Goal: Task Accomplishment & Management: Manage account settings

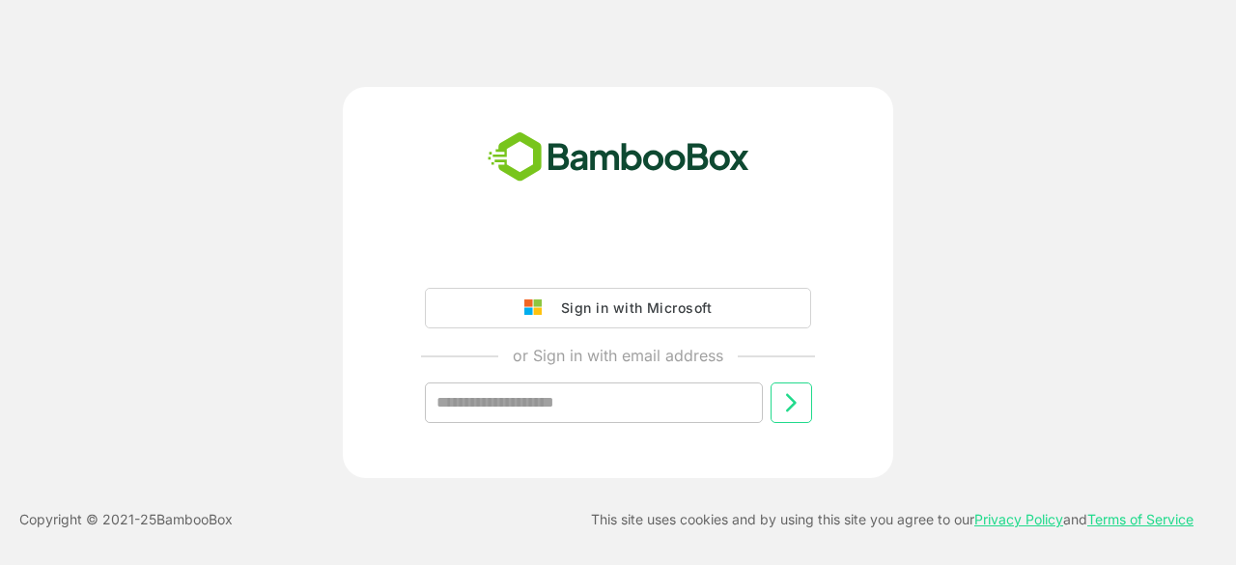
click at [593, 397] on input "text" at bounding box center [594, 402] width 338 height 41
click at [553, 401] on input "text" at bounding box center [594, 402] width 338 height 41
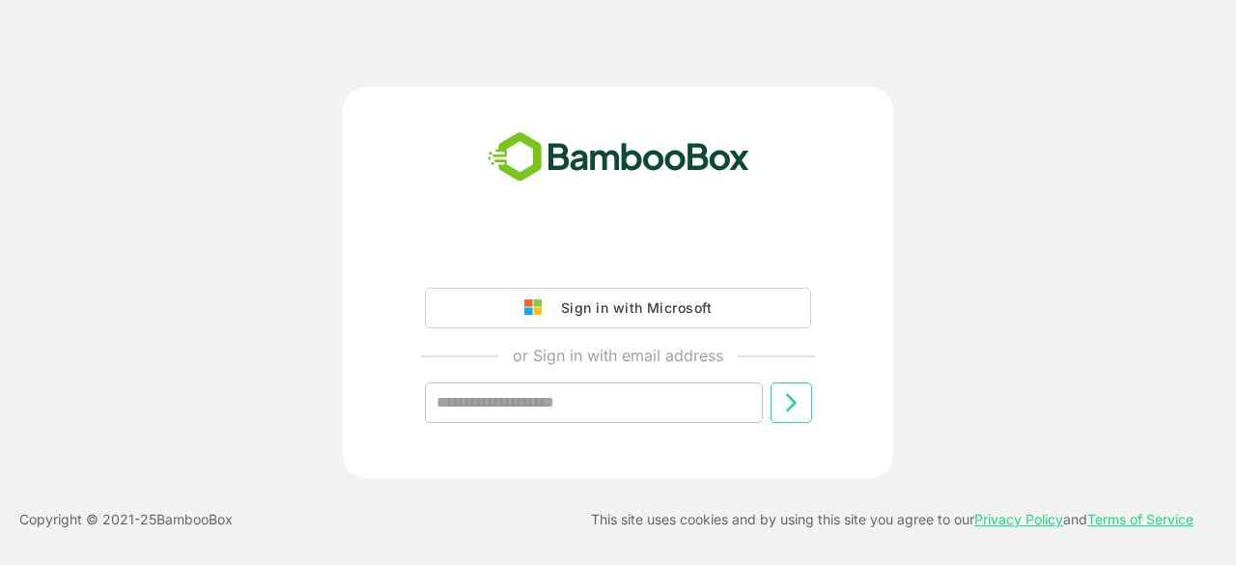
click at [553, 401] on input "text" at bounding box center [594, 402] width 338 height 41
click at [519, 414] on input "text" at bounding box center [594, 402] width 338 height 41
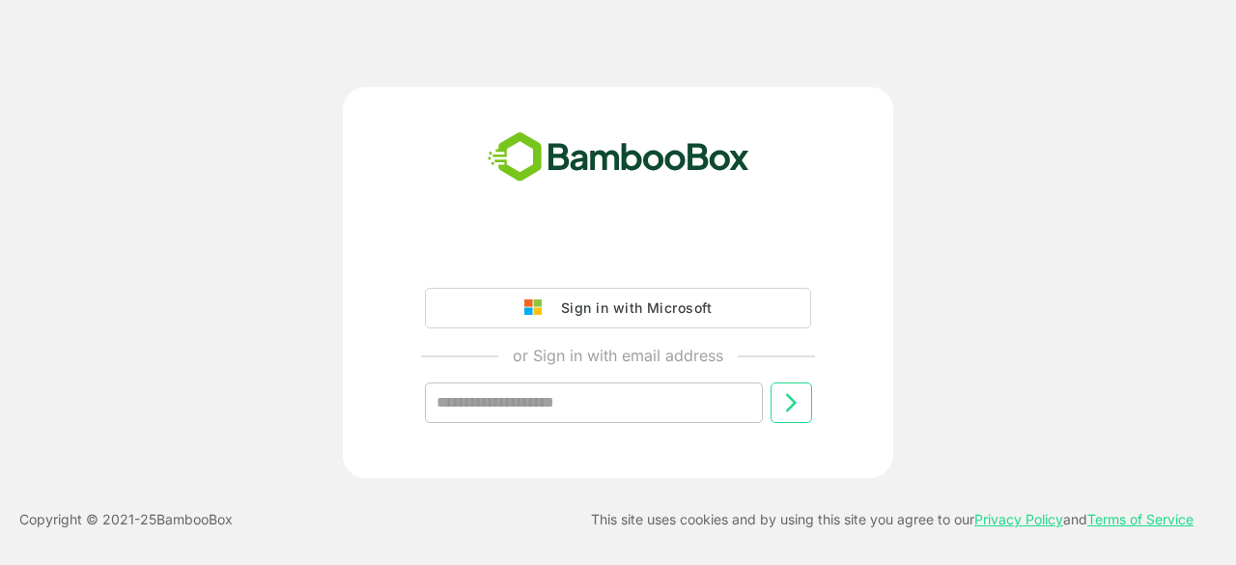
click at [519, 414] on input "text" at bounding box center [594, 402] width 338 height 41
drag, startPoint x: 519, startPoint y: 414, endPoint x: 485, endPoint y: 392, distance: 40.5
click at [485, 392] on input "text" at bounding box center [594, 402] width 338 height 41
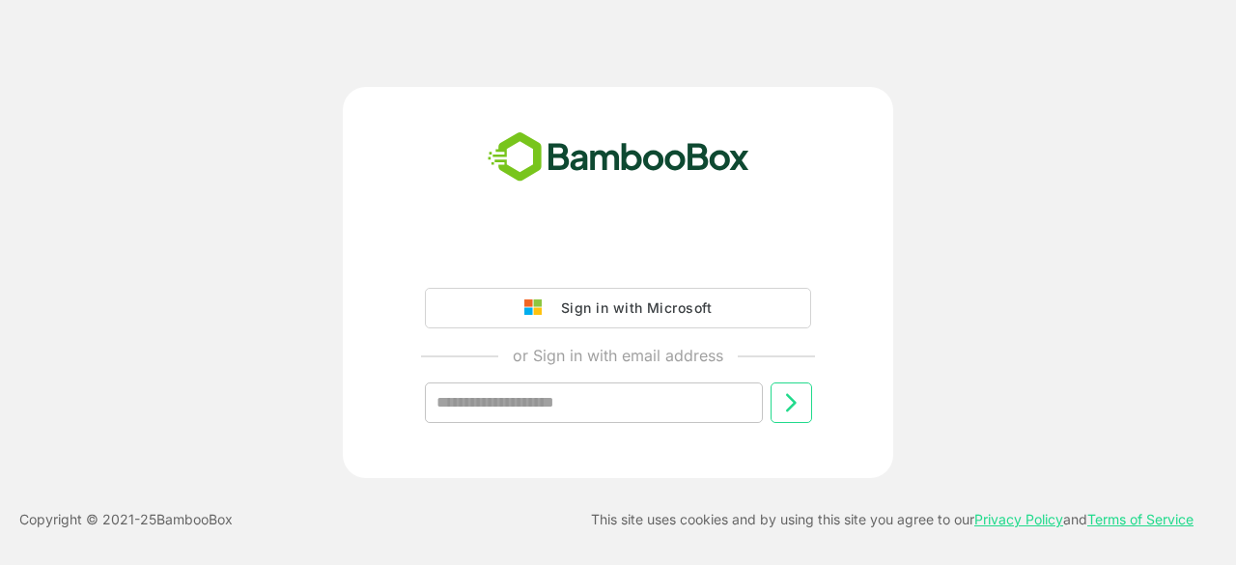
drag, startPoint x: 528, startPoint y: 417, endPoint x: 495, endPoint y: 410, distance: 34.7
click at [495, 410] on input "text" at bounding box center [594, 402] width 338 height 41
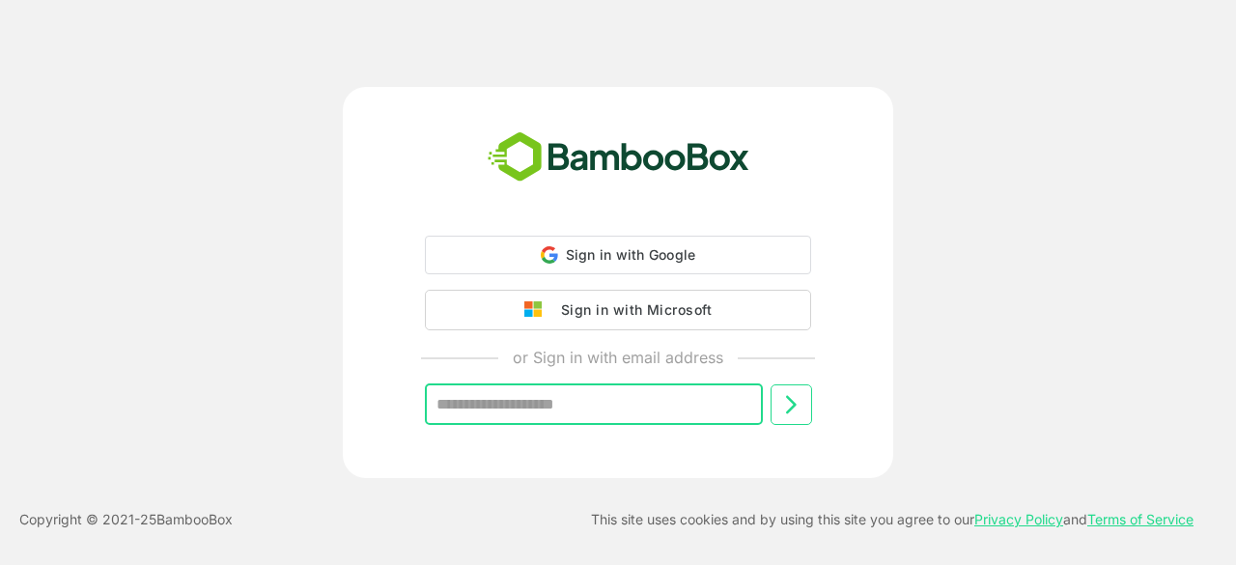
click at [540, 409] on input "text" at bounding box center [594, 404] width 338 height 41
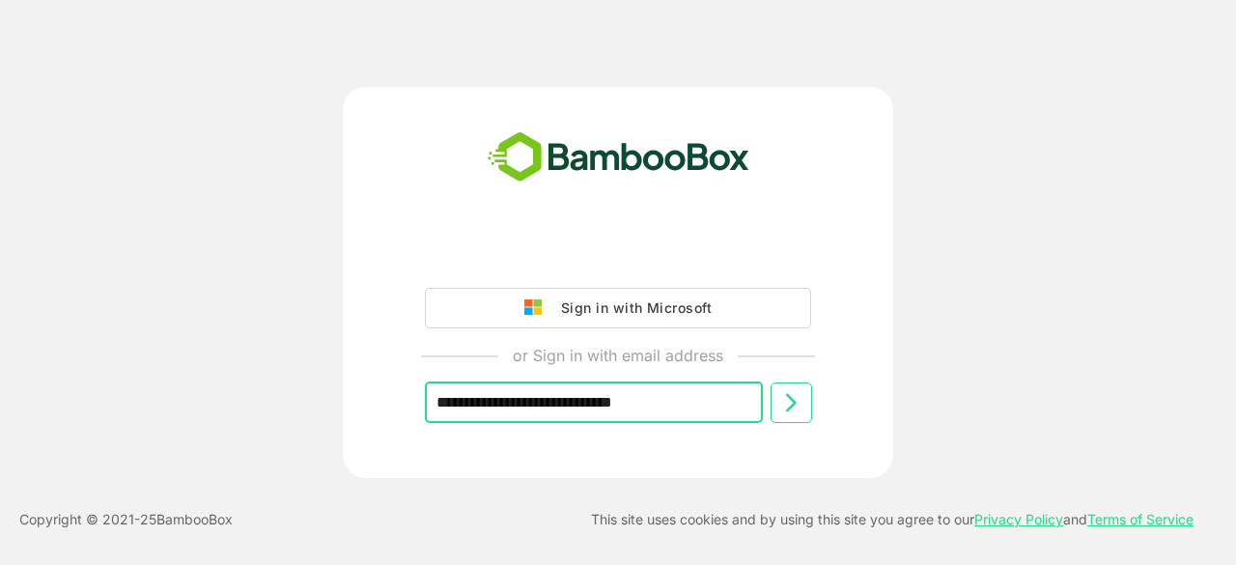
type input "**********"
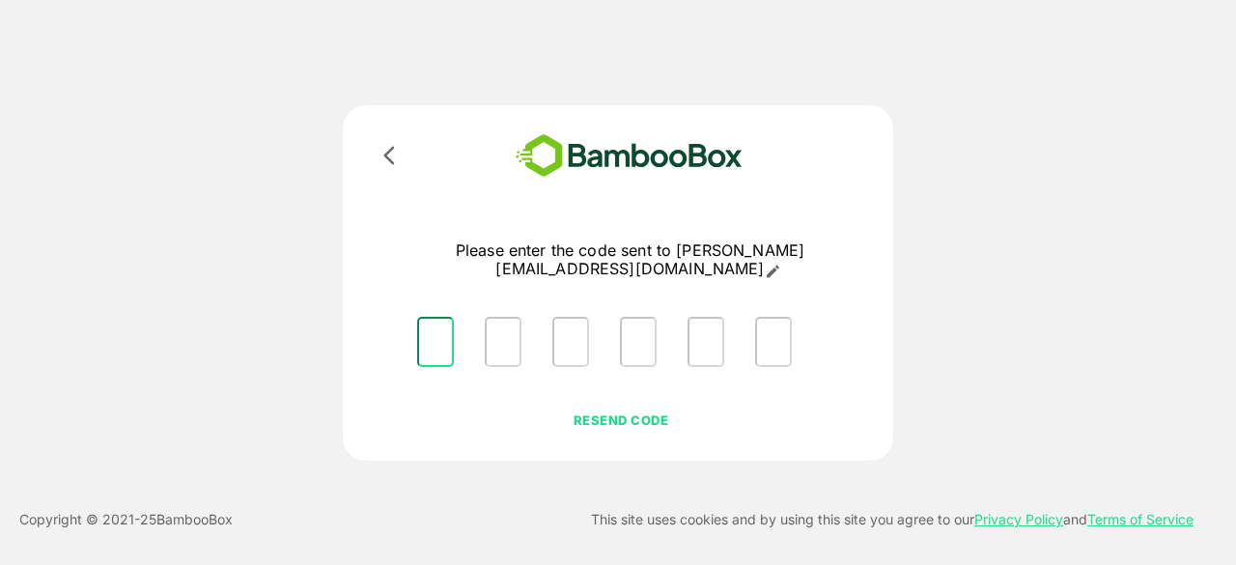
click at [448, 324] on input "Please enter OTP character 1" at bounding box center [435, 342] width 37 height 50
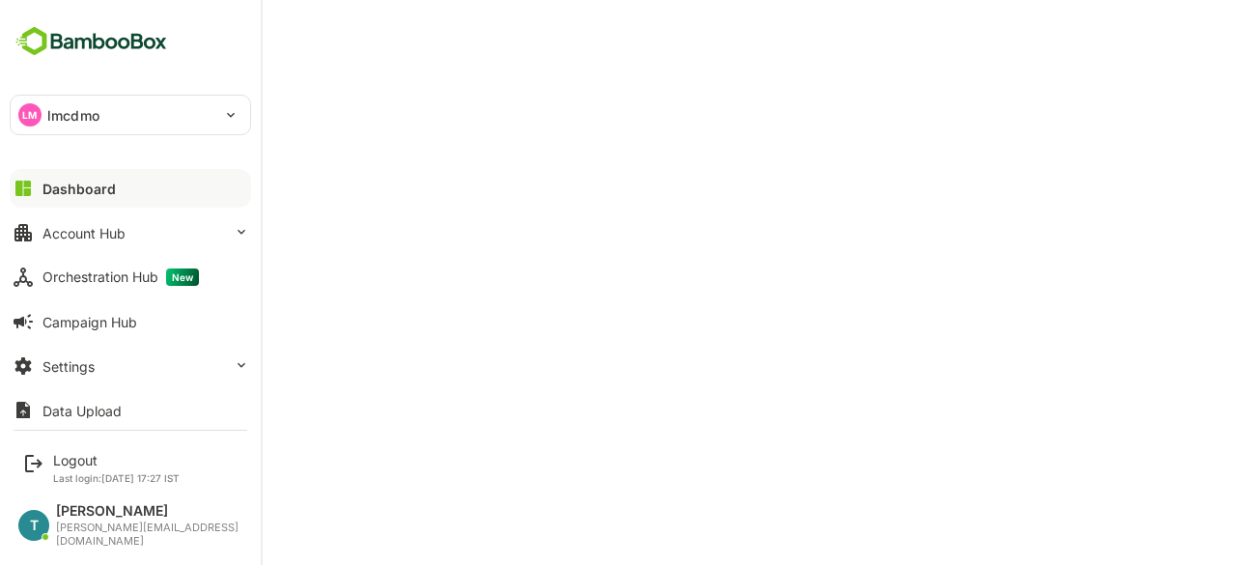
click at [36, 116] on div "LM" at bounding box center [29, 114] width 23 height 23
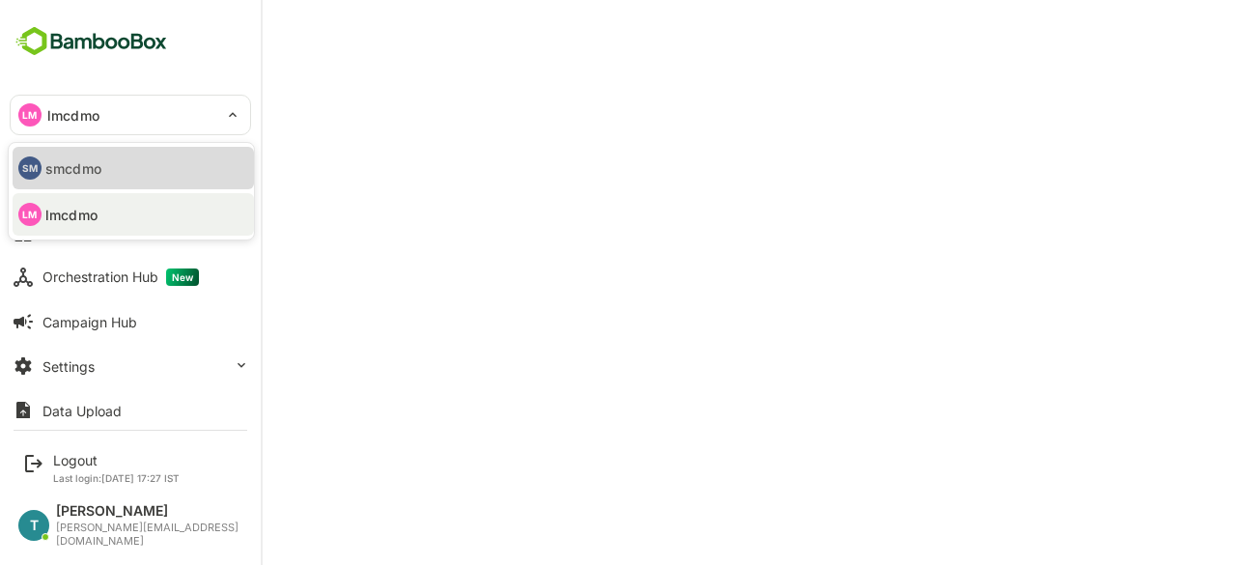
click at [78, 181] on li "SM smcdmo" at bounding box center [133, 168] width 241 height 42
